Goal: Task Accomplishment & Management: Use online tool/utility

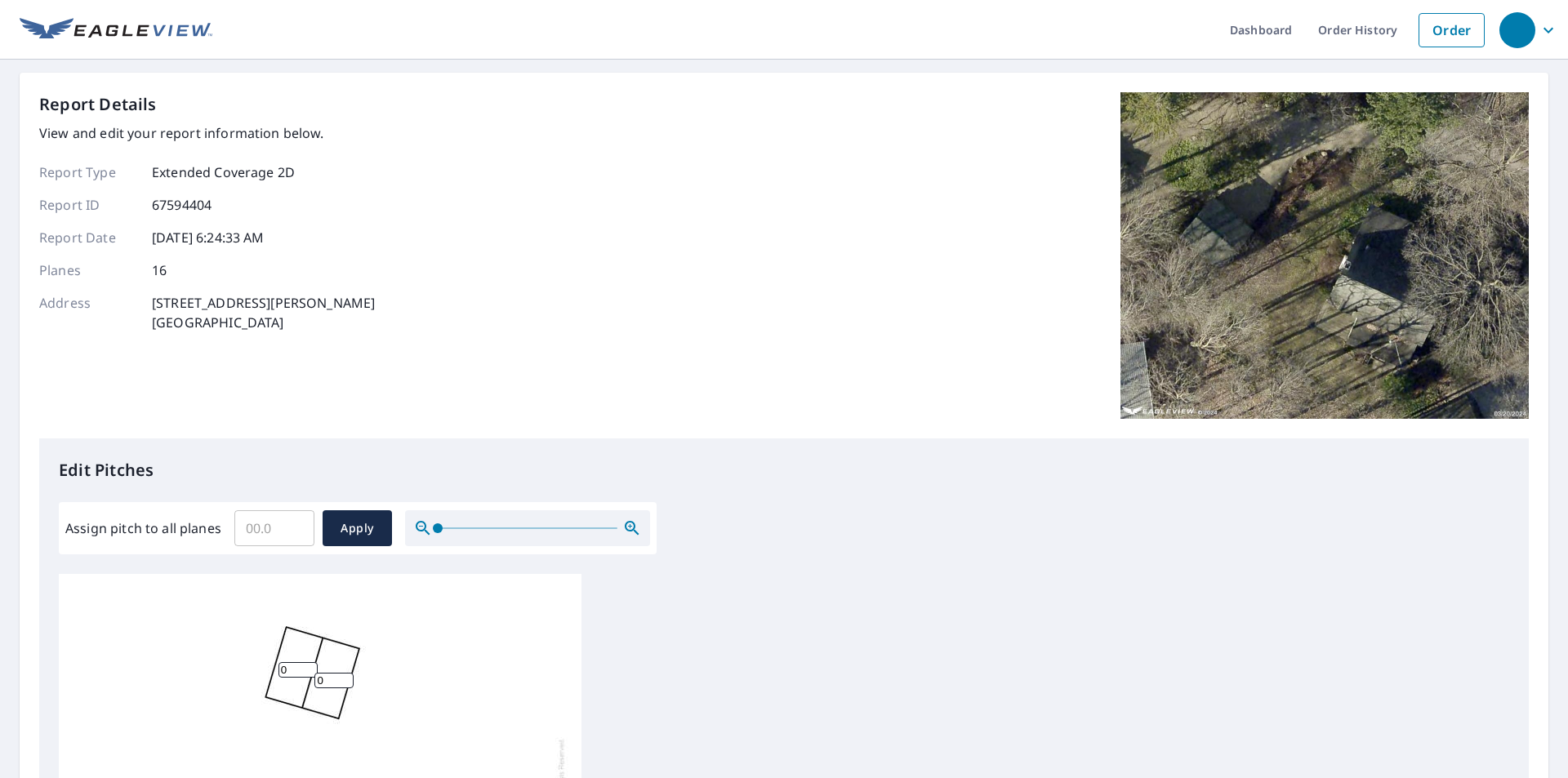
scroll to position [408, 0]
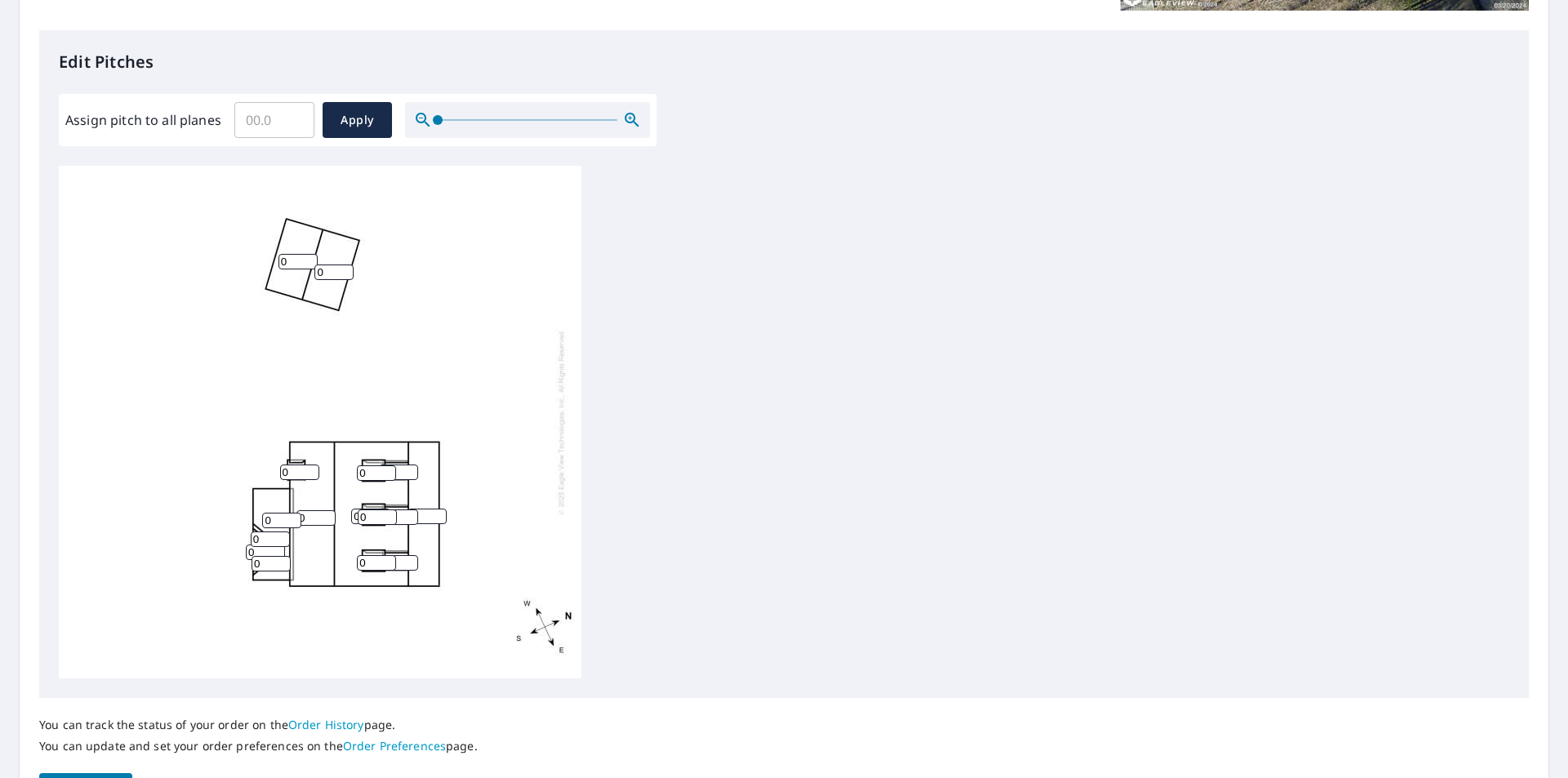
click at [249, 122] on input "Assign pitch to all planes" at bounding box center [274, 120] width 80 height 46
type input "3"
click at [333, 113] on button "Apply" at bounding box center [357, 119] width 69 height 36
type input "3"
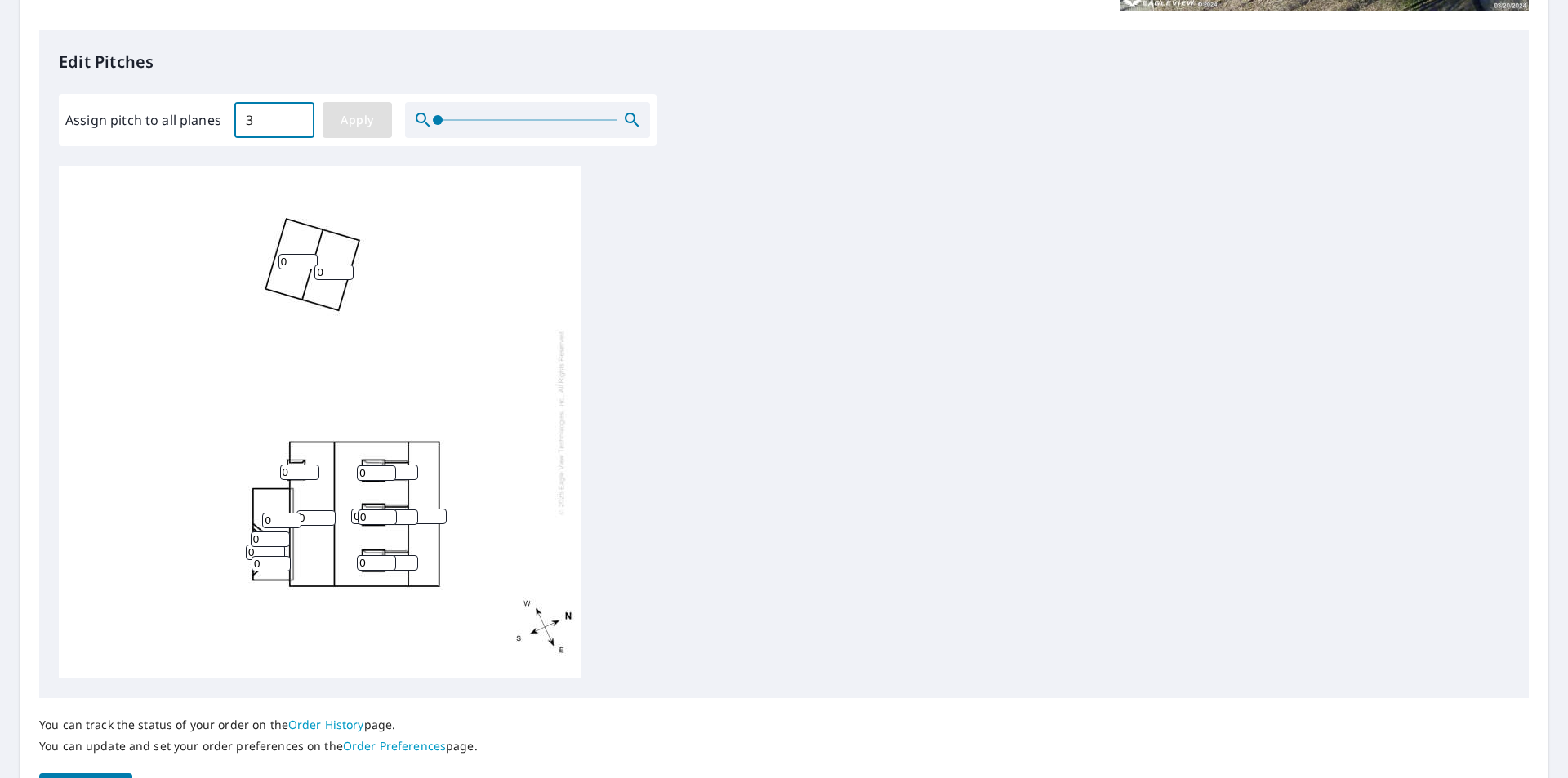
type input "3"
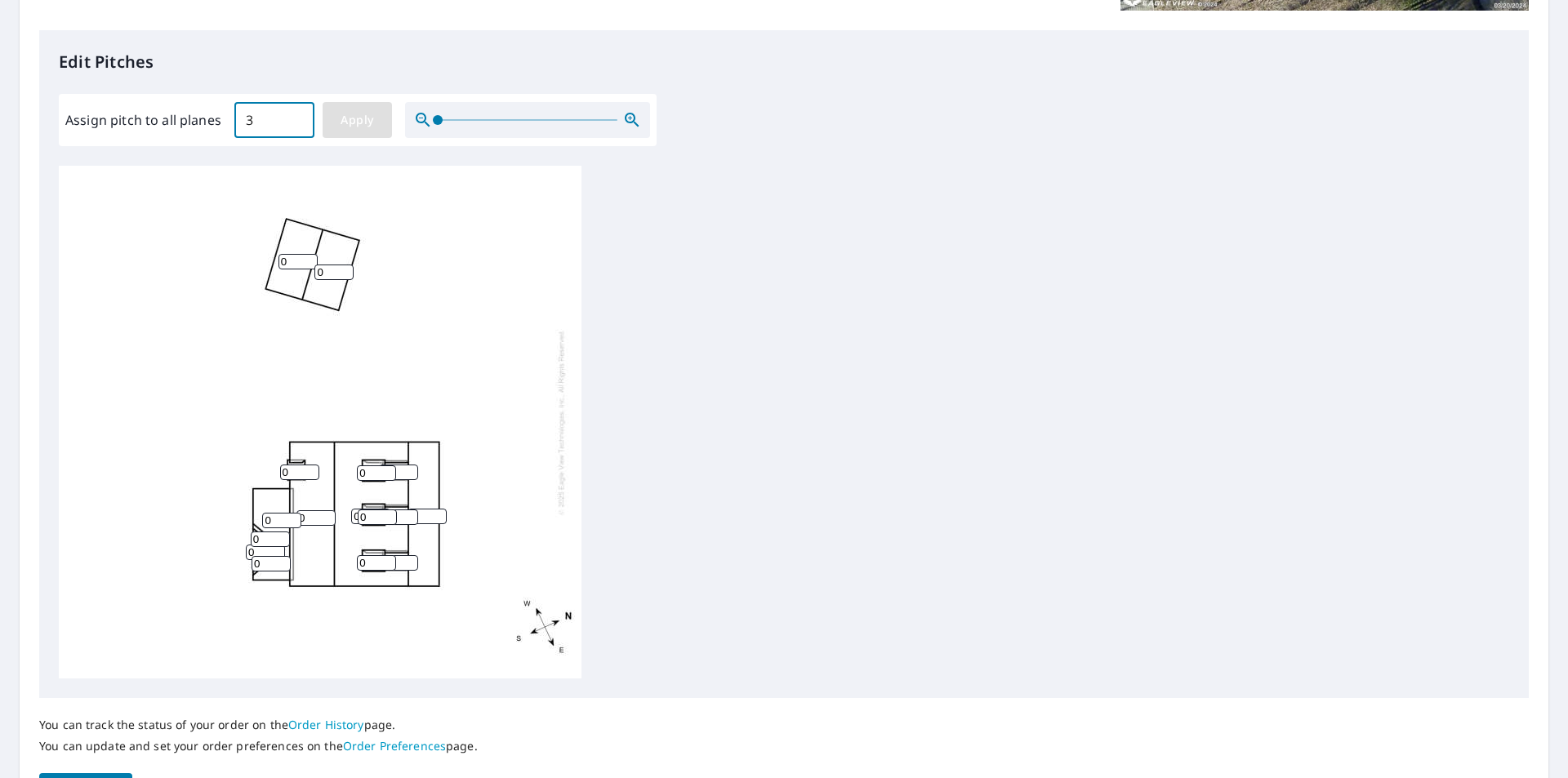
type input "3"
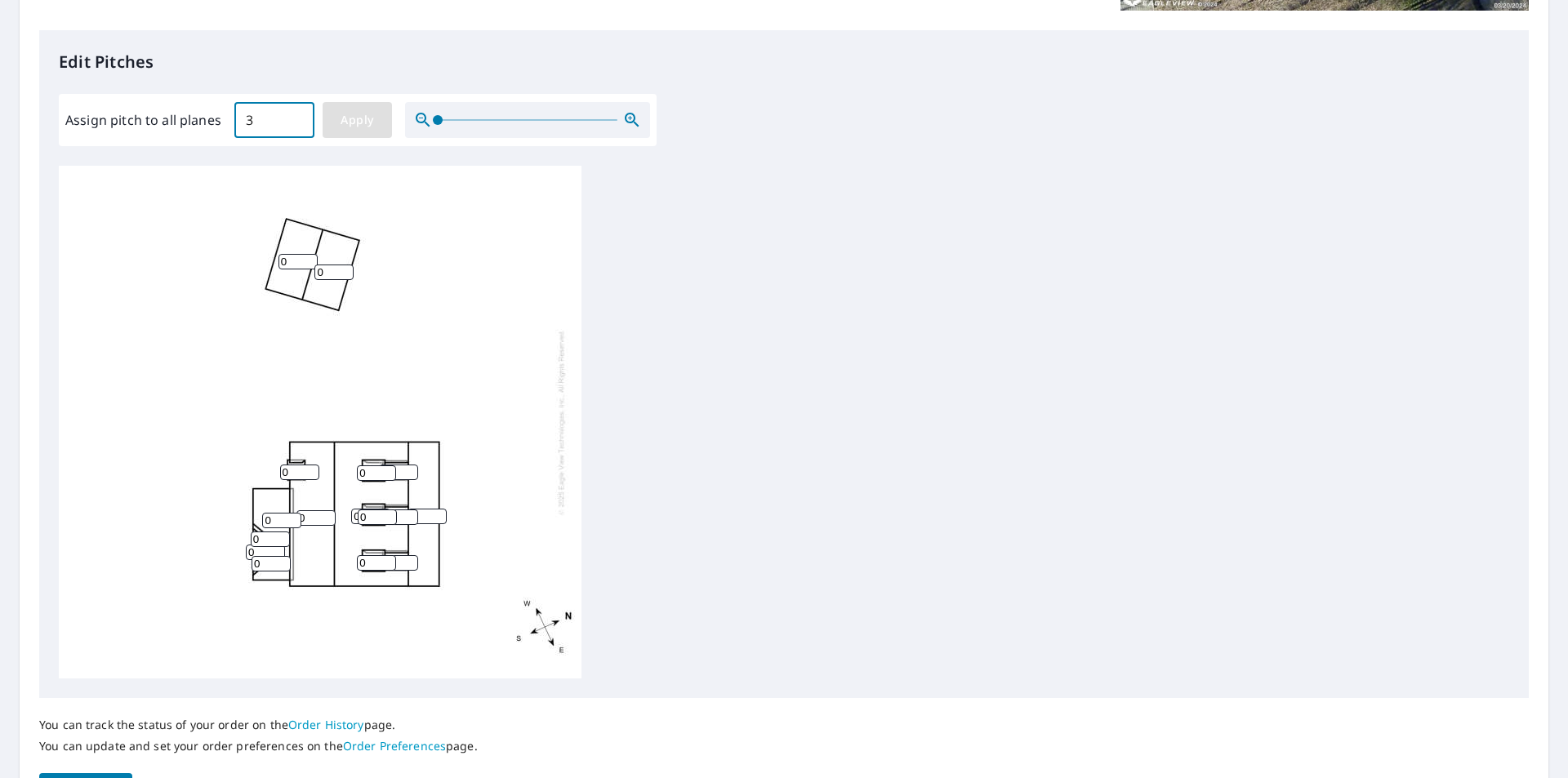
type input "3"
click at [298, 261] on input "3" at bounding box center [298, 261] width 39 height 15
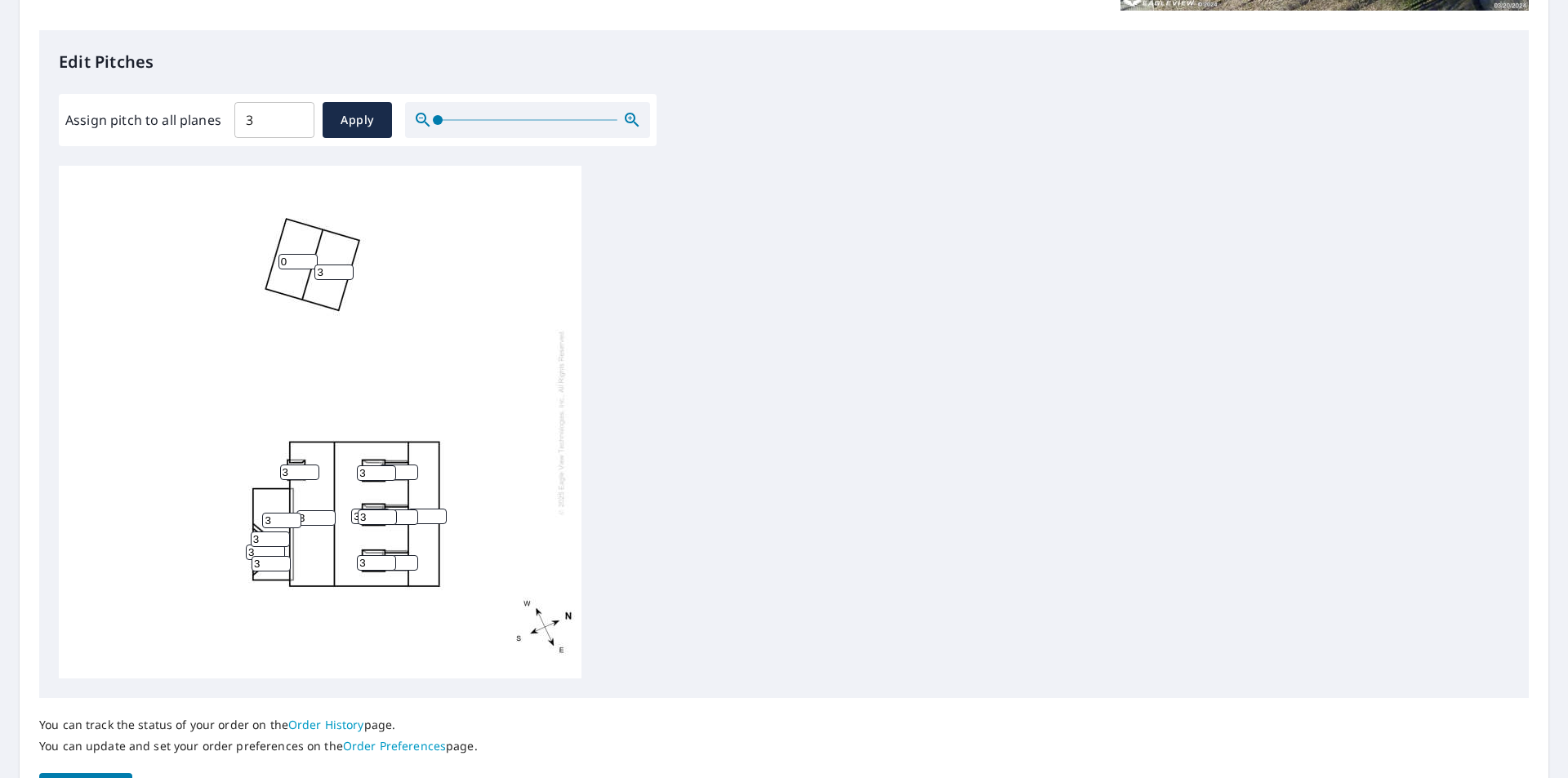
type input "0"
click at [327, 270] on input "3" at bounding box center [333, 271] width 39 height 15
type input "0"
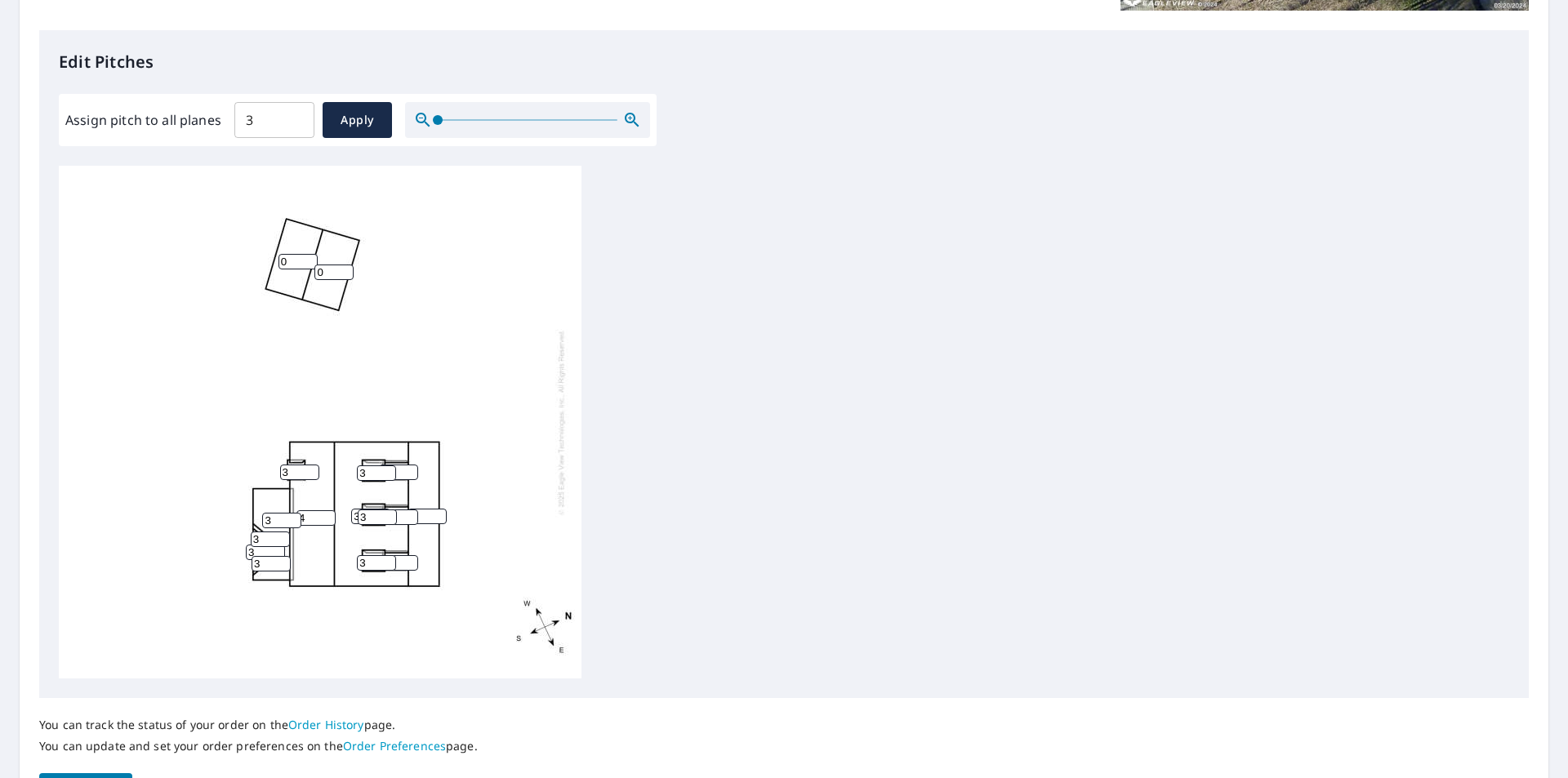
click at [321, 517] on input "4" at bounding box center [315, 517] width 39 height 15
click at [324, 515] on input "5" at bounding box center [315, 517] width 39 height 15
click at [324, 515] on input "6" at bounding box center [315, 517] width 39 height 15
click at [324, 515] on input "7" at bounding box center [315, 517] width 39 height 15
click at [324, 515] on input "8" at bounding box center [315, 517] width 39 height 15
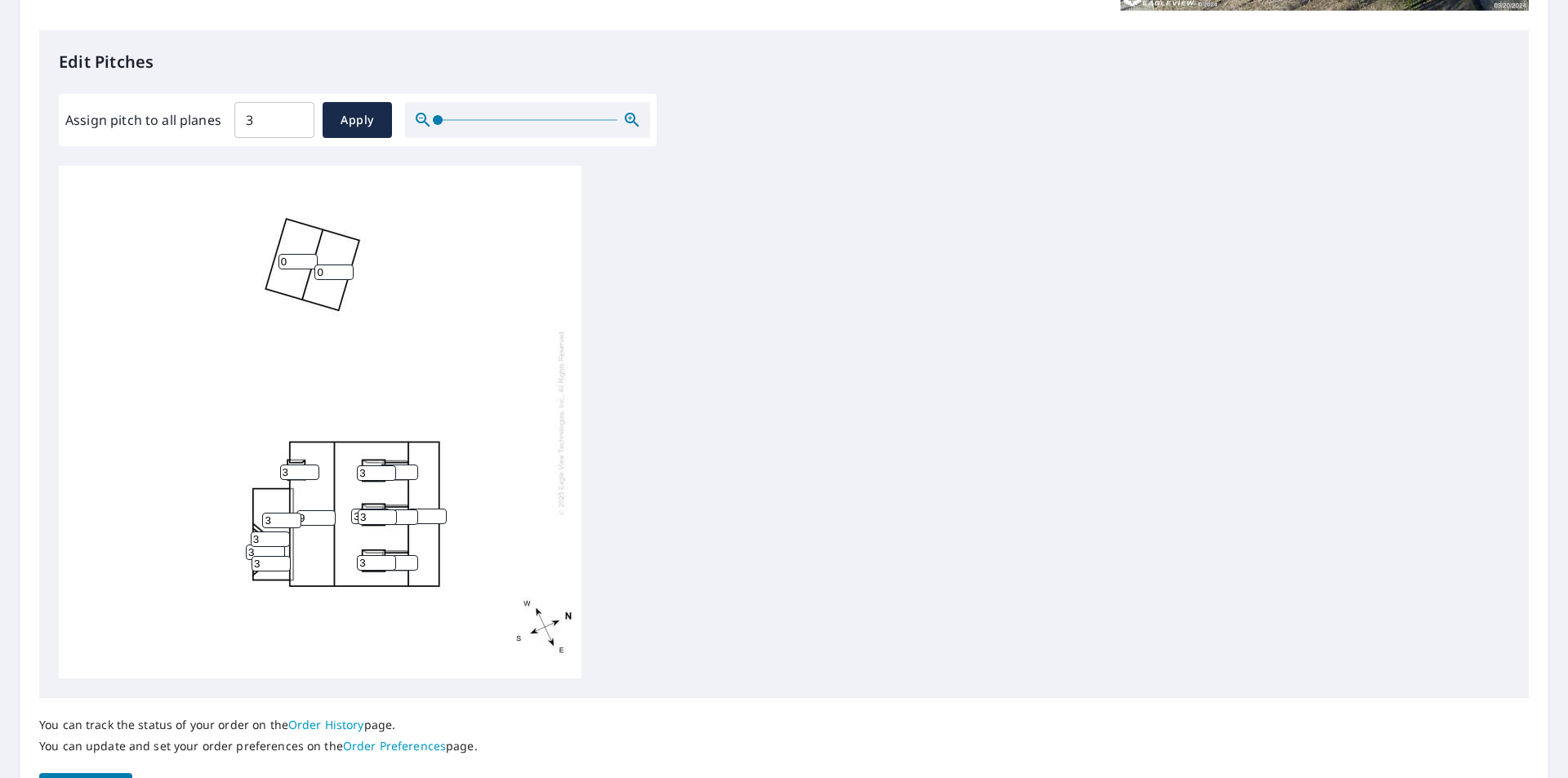
click at [324, 515] on input "9" at bounding box center [315, 517] width 39 height 15
click at [324, 515] on input "10" at bounding box center [315, 517] width 39 height 15
click at [324, 515] on input "11" at bounding box center [315, 517] width 39 height 15
type input "12"
click at [324, 515] on input "12" at bounding box center [315, 517] width 39 height 15
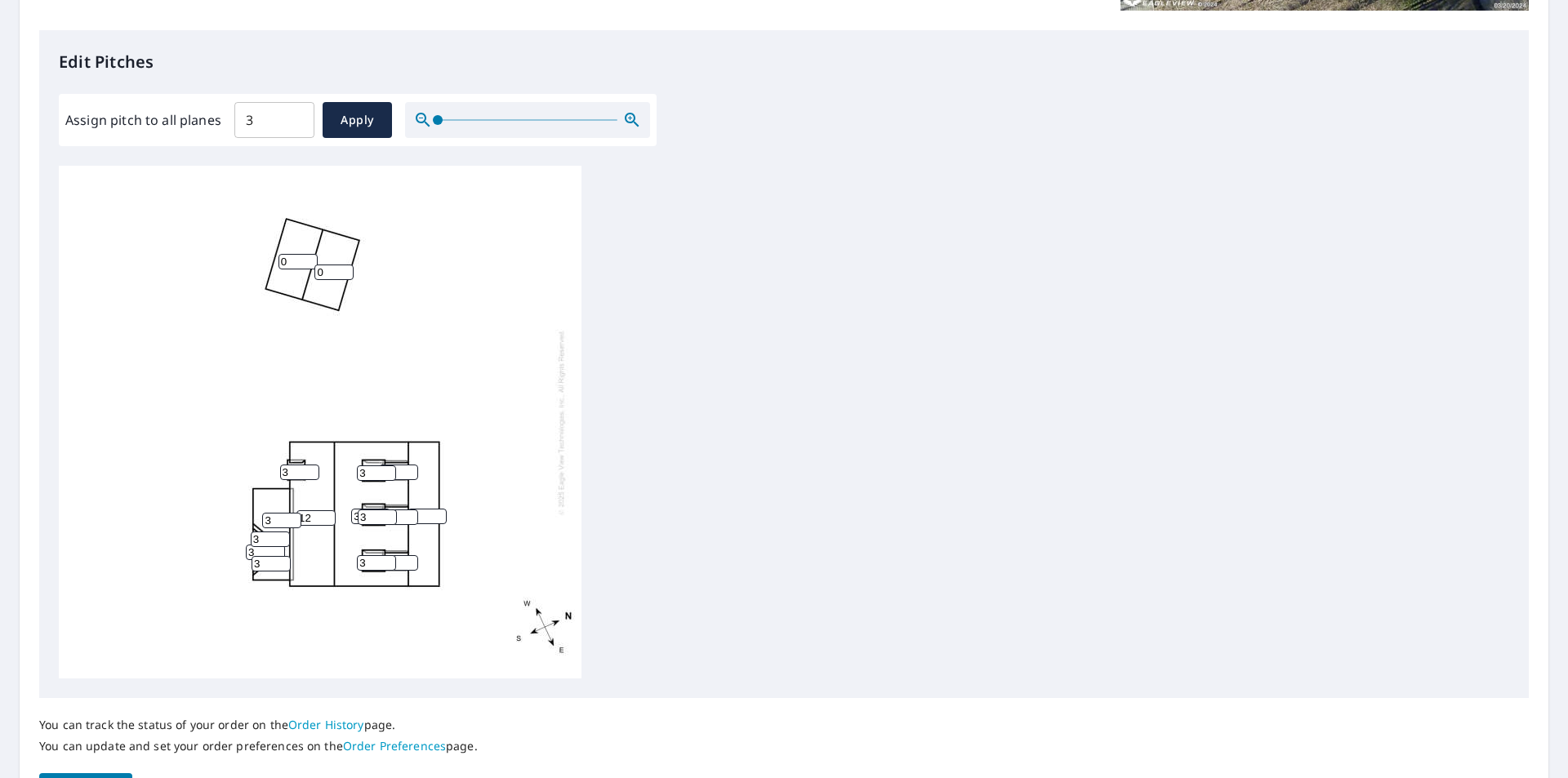
click at [355, 516] on input "3" at bounding box center [370, 516] width 39 height 15
type input "12"
click at [338, 101] on div "Assign pitch to all planes 3 ​ Apply" at bounding box center [358, 119] width 598 height 52
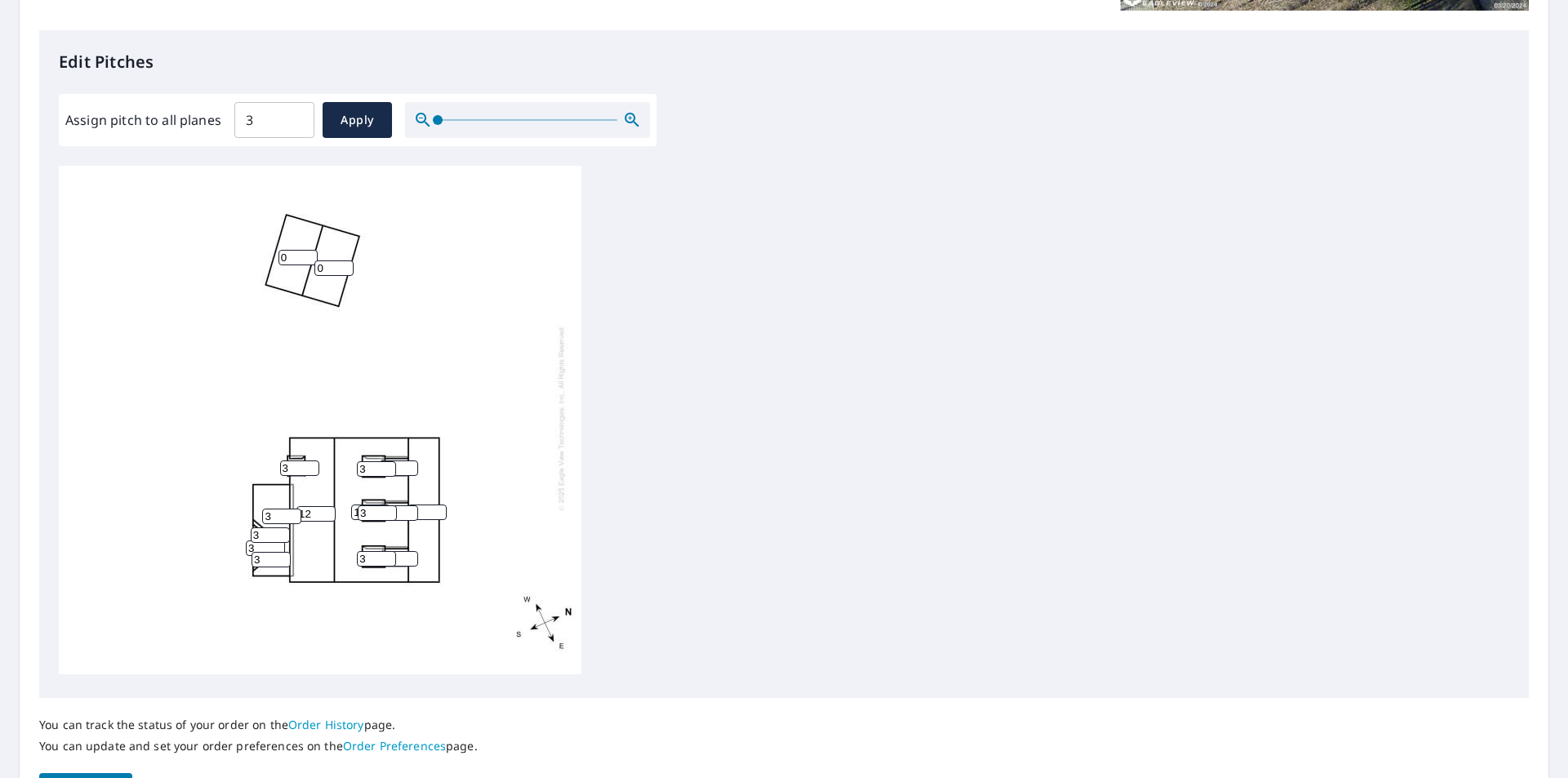
scroll to position [16, 0]
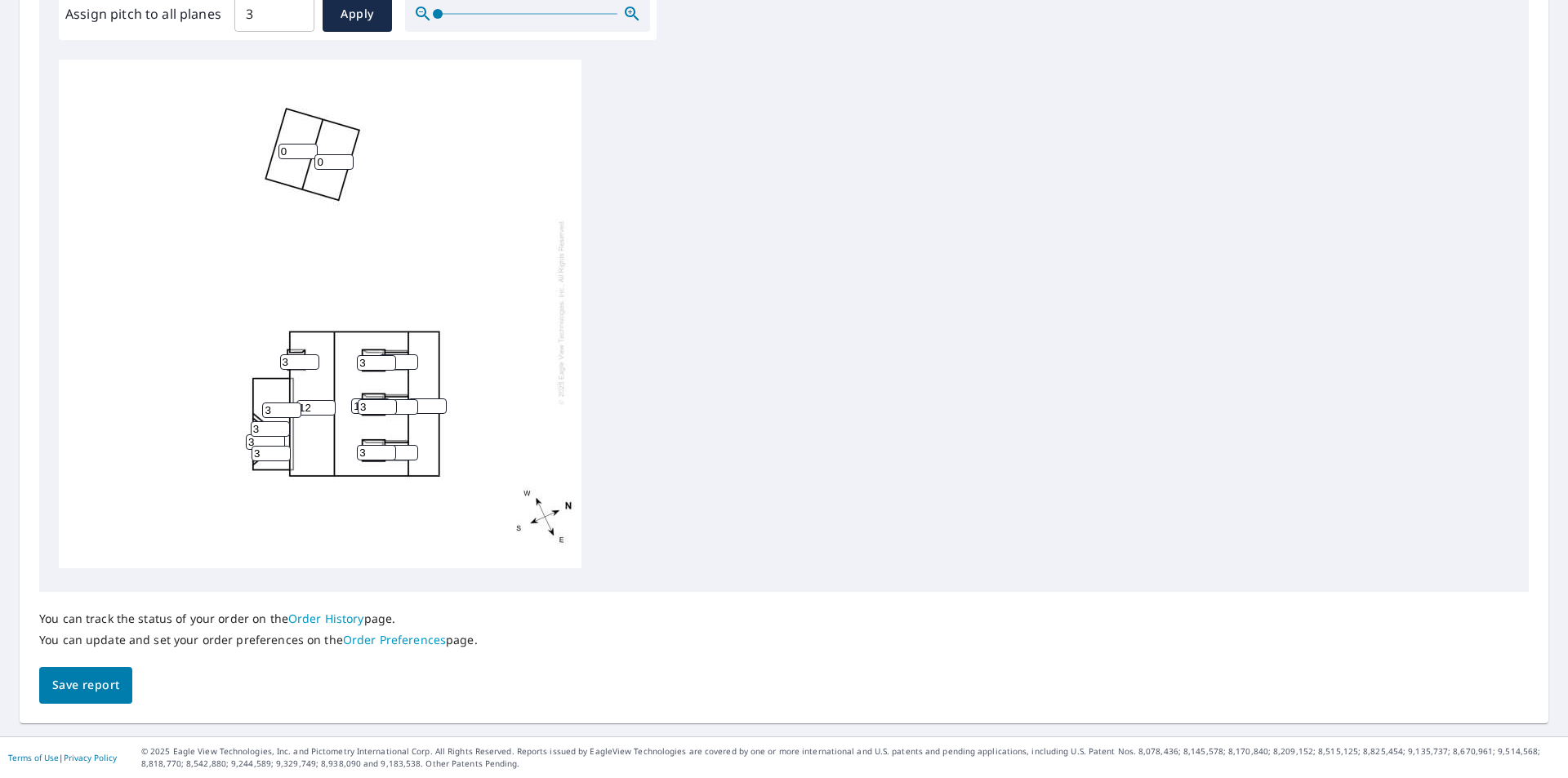
click at [88, 681] on span "Save report" at bounding box center [85, 685] width 67 height 20
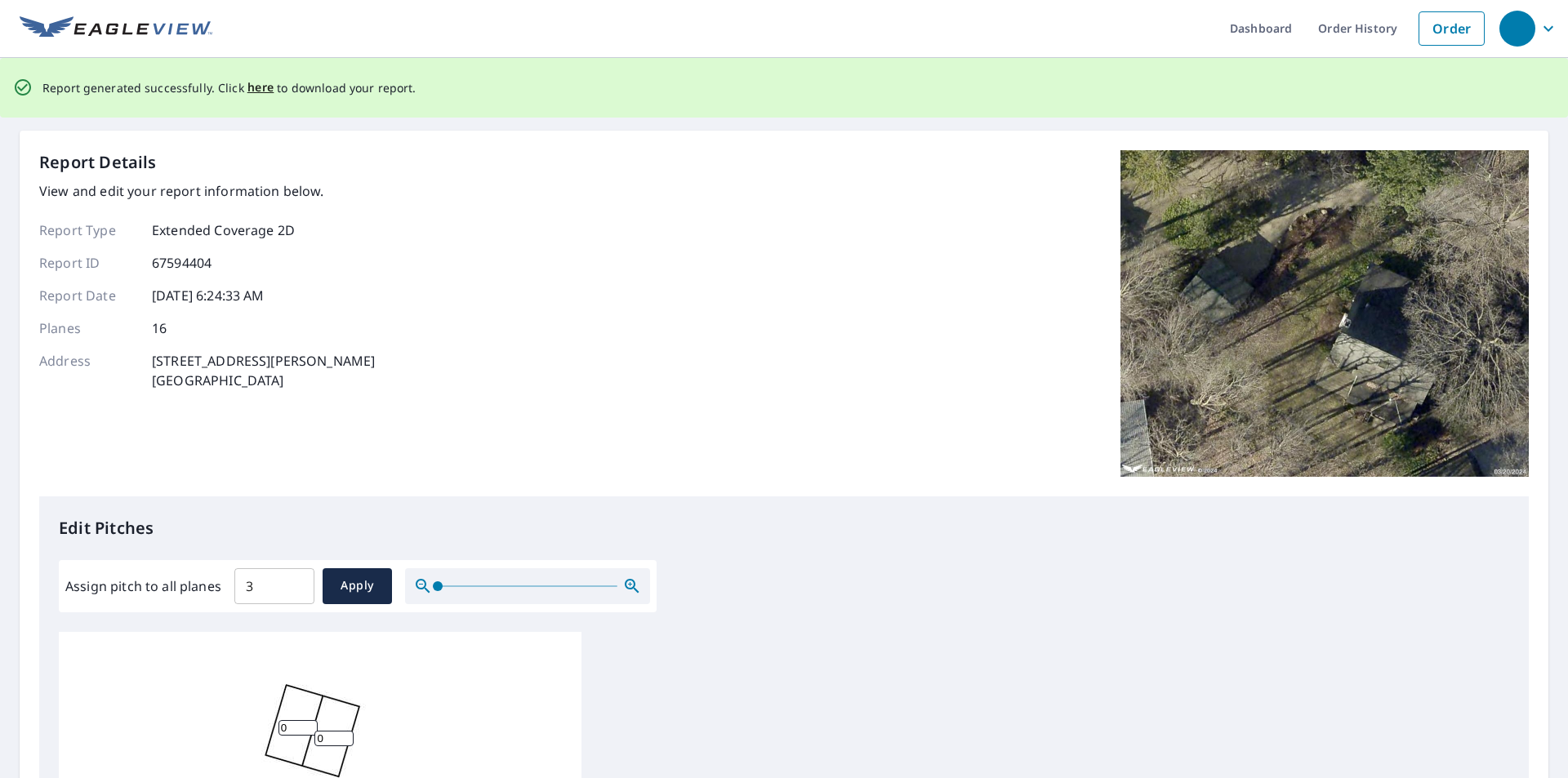
scroll to position [0, 0]
click at [261, 92] on span "here" at bounding box center [261, 89] width 27 height 20
